Goal: Navigation & Orientation: Find specific page/section

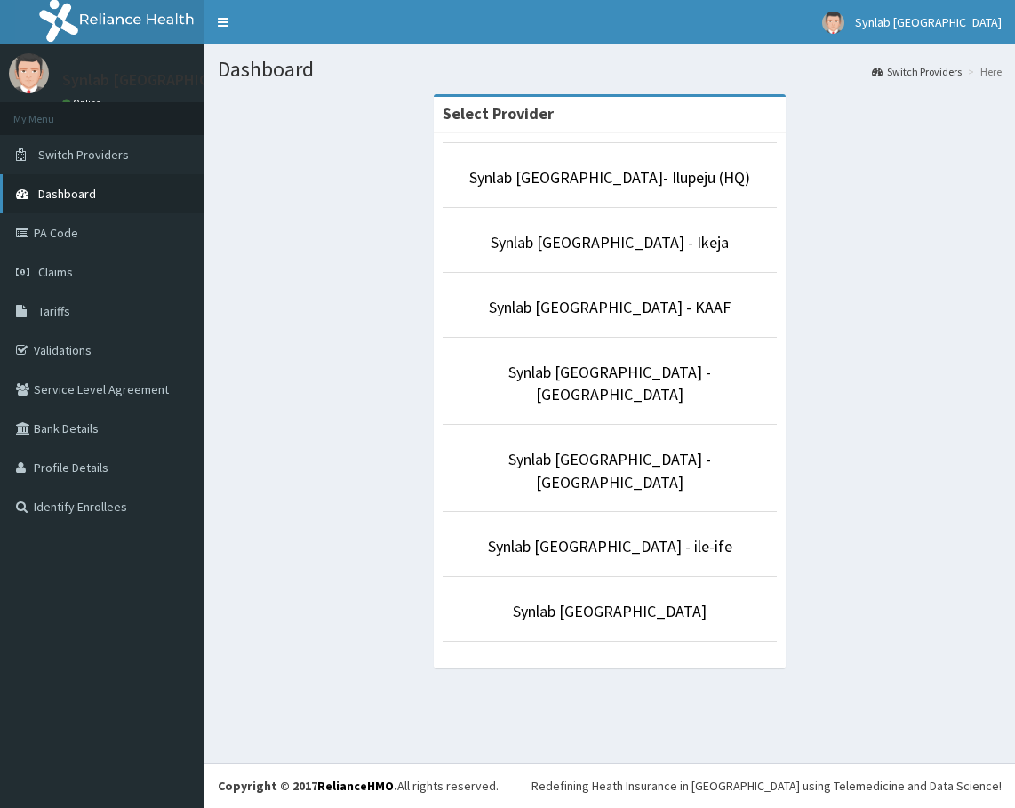
click at [87, 193] on span "Dashboard" at bounding box center [67, 194] width 58 height 16
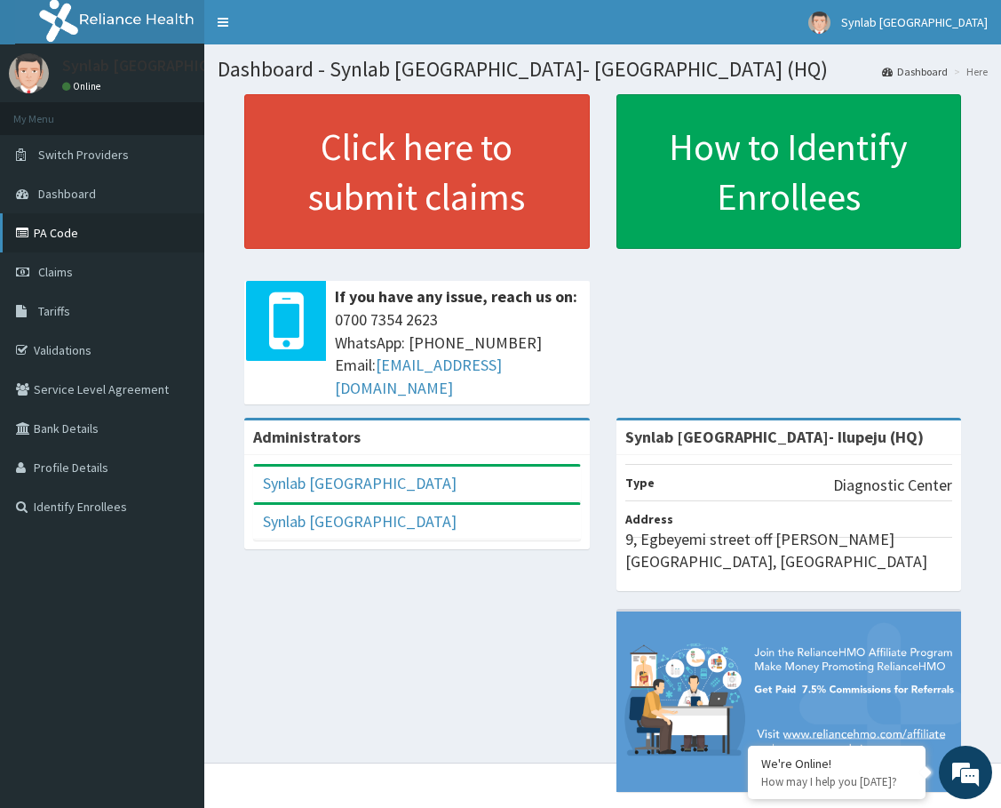
click at [93, 234] on link "PA Code" at bounding box center [102, 232] width 204 height 39
